Goal: Task Accomplishment & Management: Use online tool/utility

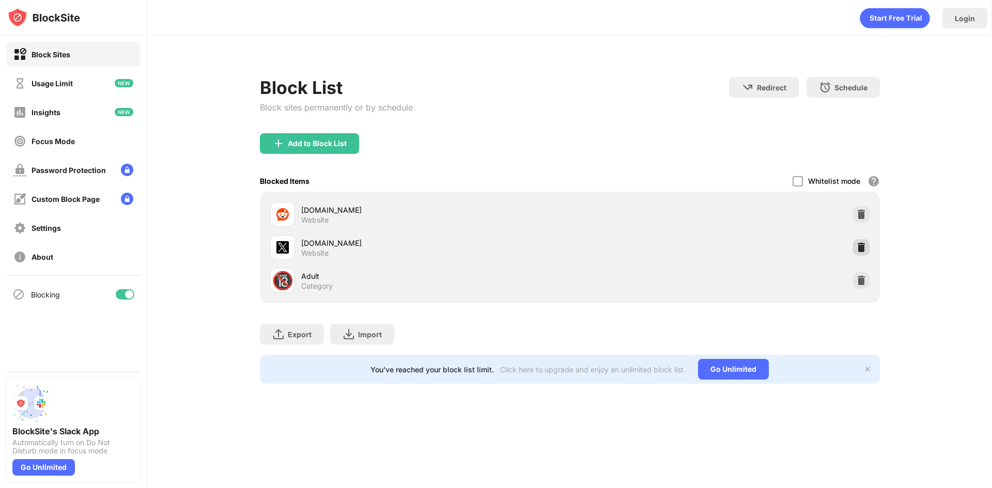
click at [864, 248] on img at bounding box center [861, 247] width 10 height 10
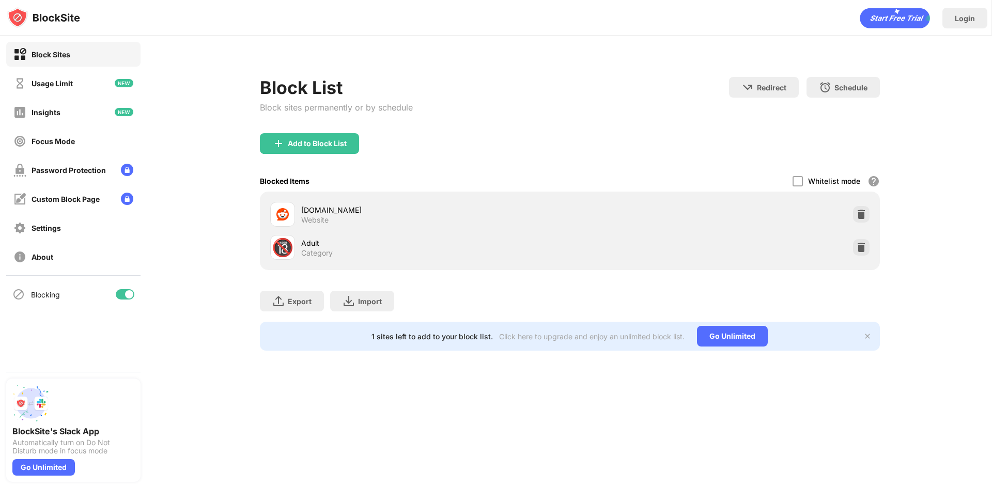
click at [337, 145] on div "Add to Block List" at bounding box center [317, 144] width 59 height 8
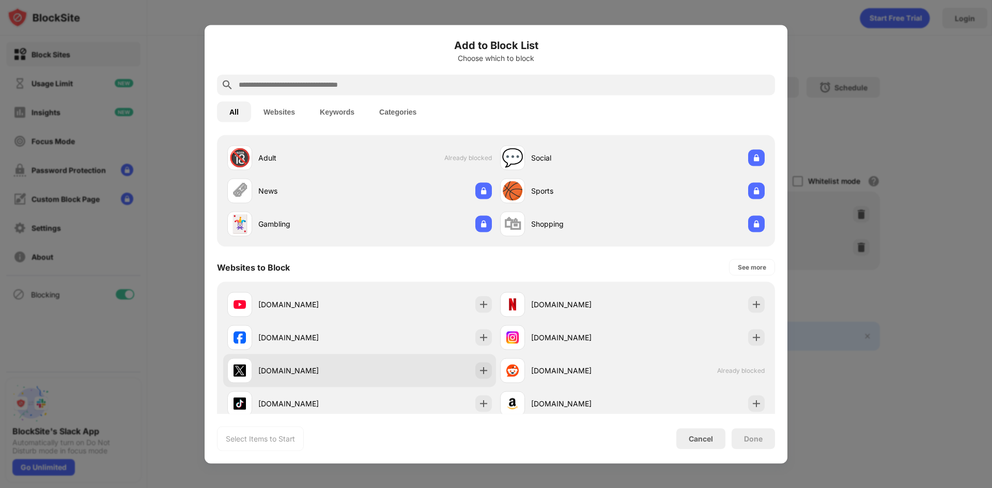
scroll to position [52, 0]
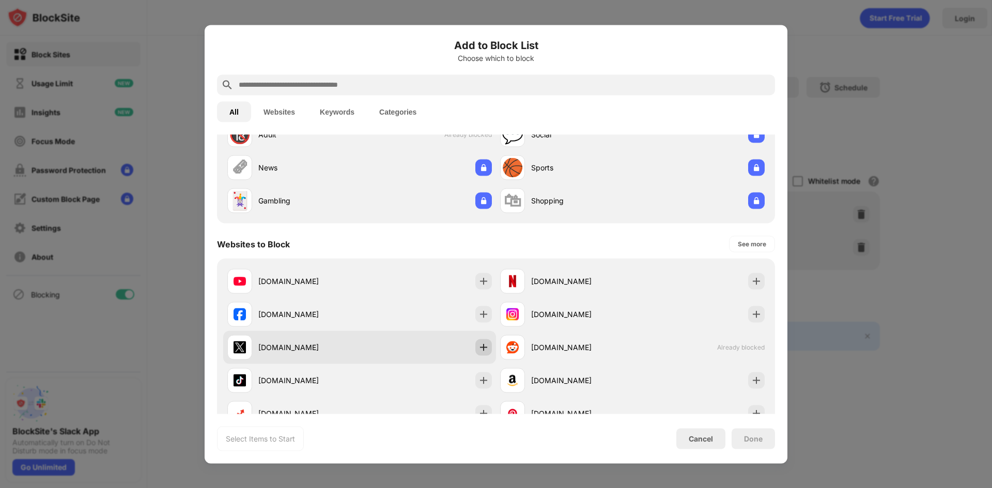
click at [481, 340] on div at bounding box center [483, 347] width 17 height 17
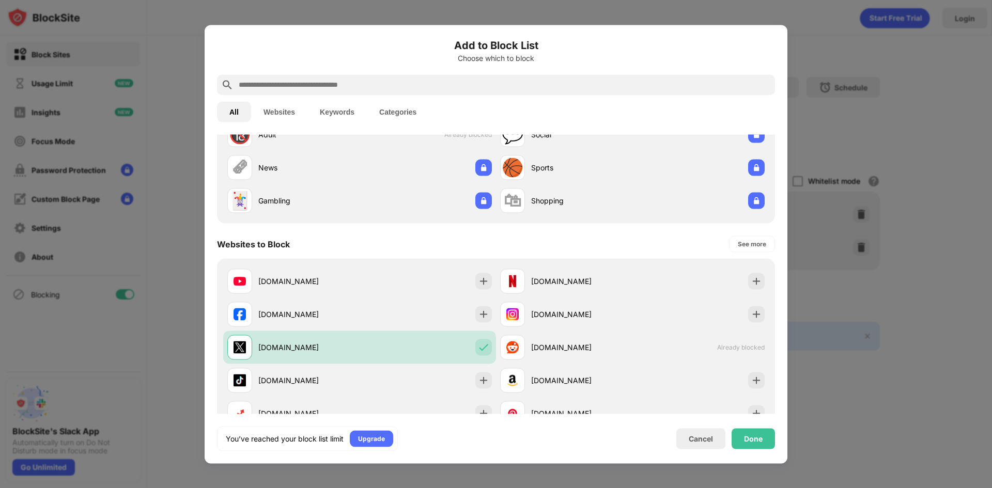
click at [748, 439] on div "Done" at bounding box center [753, 439] width 19 height 8
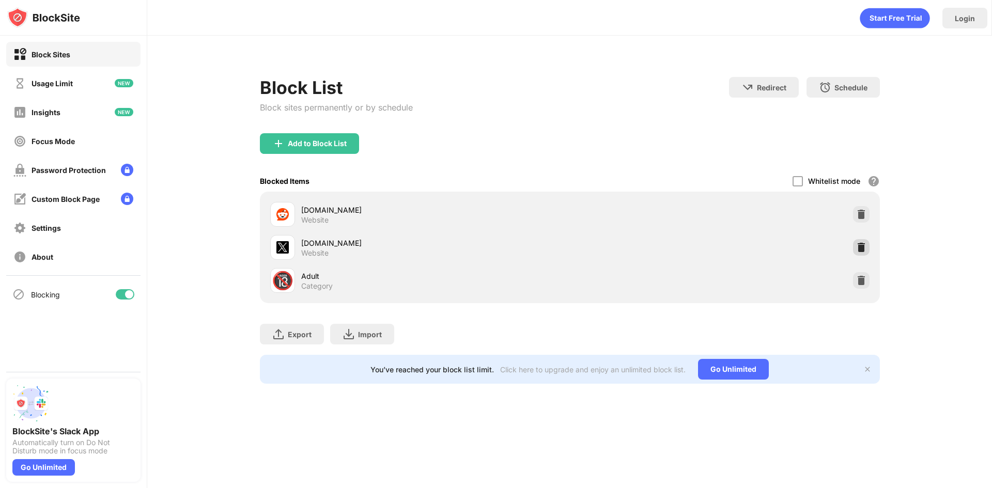
click at [855, 247] on div at bounding box center [861, 247] width 17 height 17
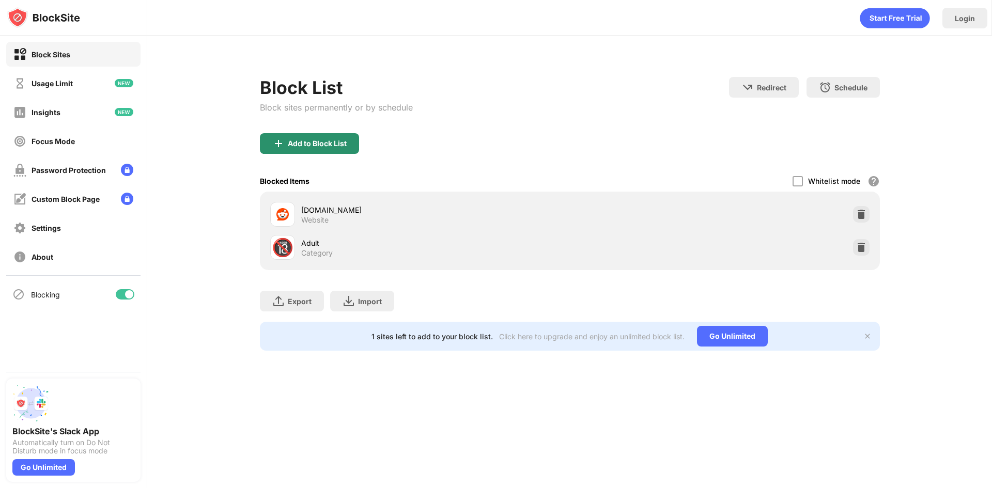
click at [318, 138] on div "Add to Block List" at bounding box center [309, 143] width 99 height 21
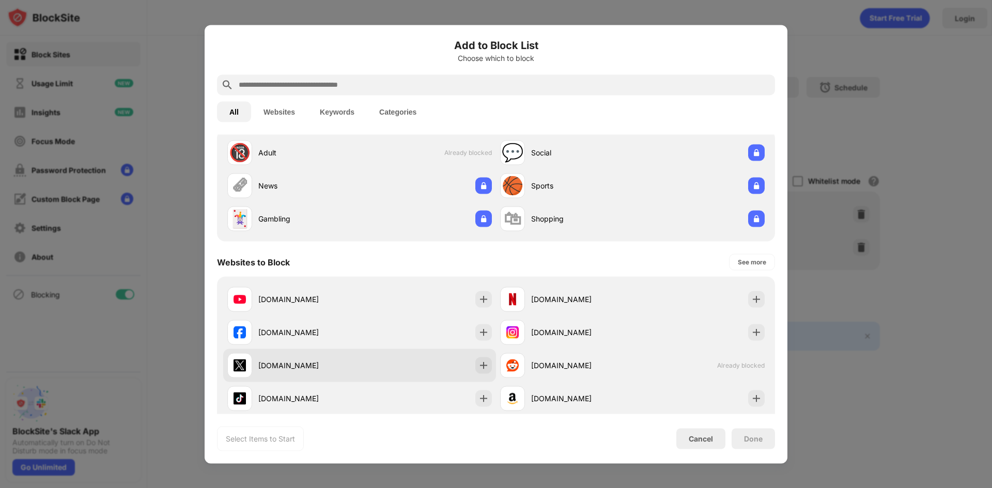
scroll to position [52, 0]
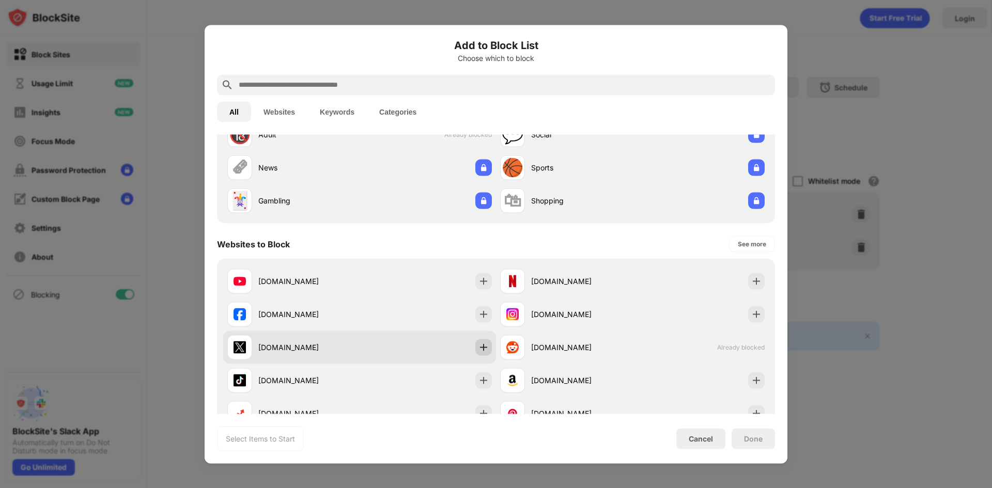
drag, startPoint x: 478, startPoint y: 348, endPoint x: 693, endPoint y: 397, distance: 220.5
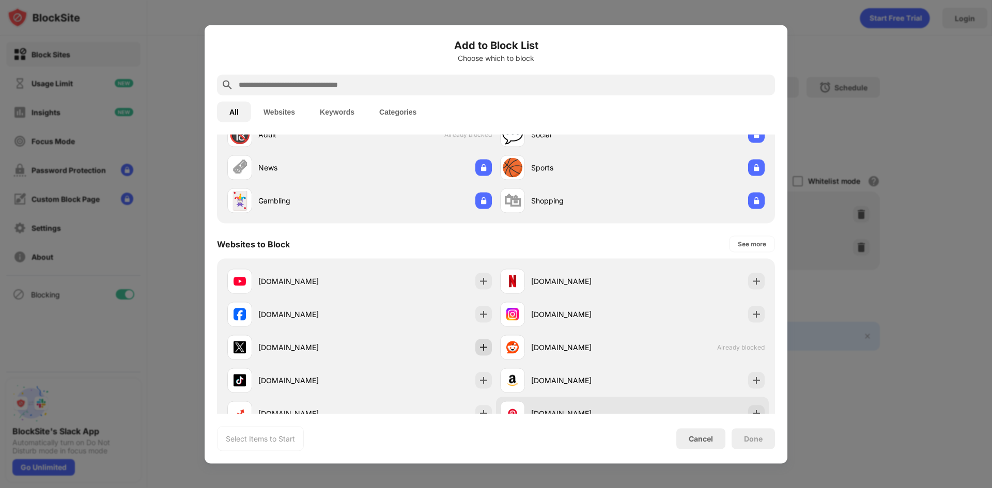
click at [479, 348] on img at bounding box center [484, 347] width 10 height 10
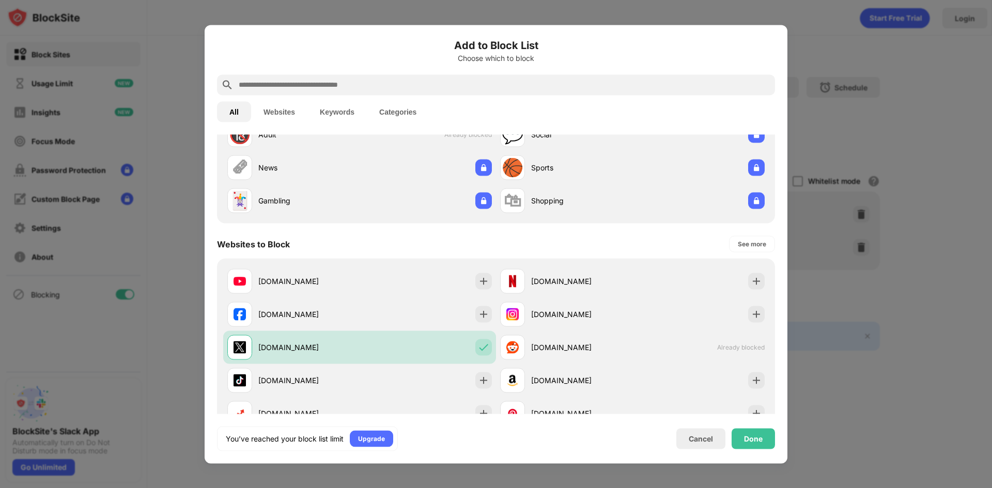
click at [758, 451] on div "Add to Block List Choose which to block All Websites Keywords Categories Catego…" at bounding box center [496, 244] width 583 height 439
click at [758, 448] on div "Done" at bounding box center [753, 438] width 43 height 21
